Goal: Task Accomplishment & Management: Use online tool/utility

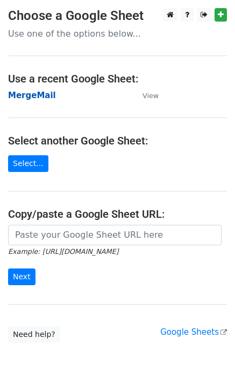
click at [31, 98] on strong "MergeMail" at bounding box center [32, 96] width 48 height 10
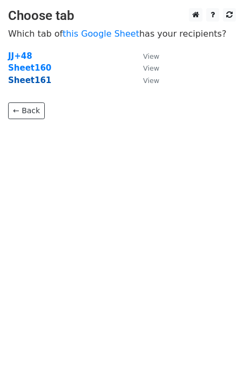
click at [37, 82] on strong "Sheet161" at bounding box center [29, 80] width 43 height 10
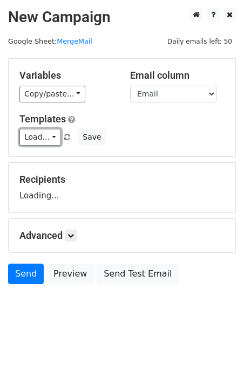
click at [40, 132] on link "Load..." at bounding box center [39, 137] width 41 height 17
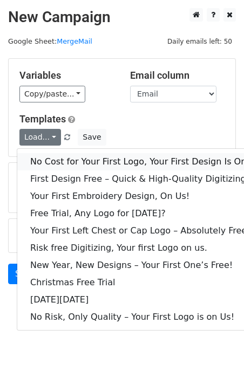
click at [64, 159] on link "No Cost for Your First Logo, Your First Design Is On Us!" at bounding box center [146, 161] width 259 height 17
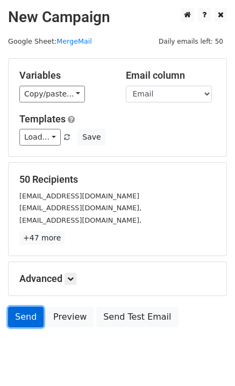
click at [27, 321] on link "Send" at bounding box center [26, 317] width 36 height 20
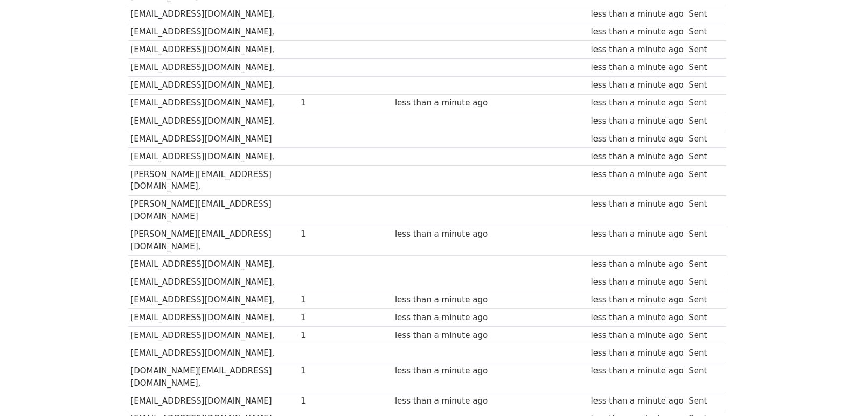
scroll to position [750, 0]
